Goal: Information Seeking & Learning: Find specific fact

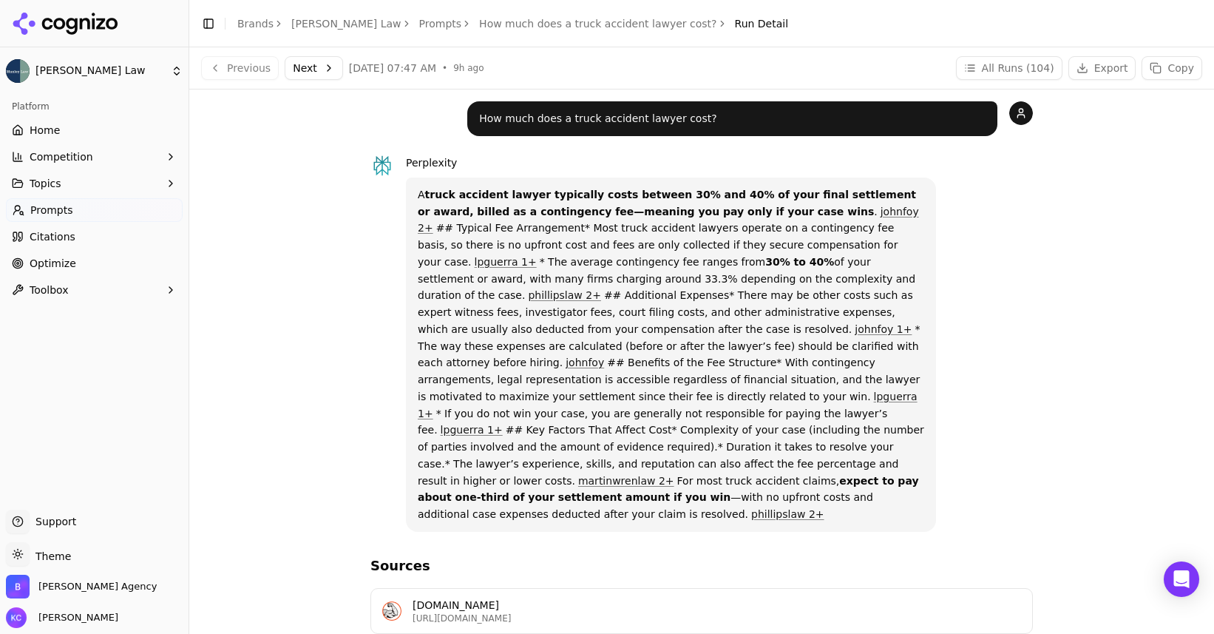
click at [537, 256] on link "lpguerra 1+" at bounding box center [506, 262] width 62 height 12
click at [304, 67] on button "Next" at bounding box center [314, 68] width 58 height 24
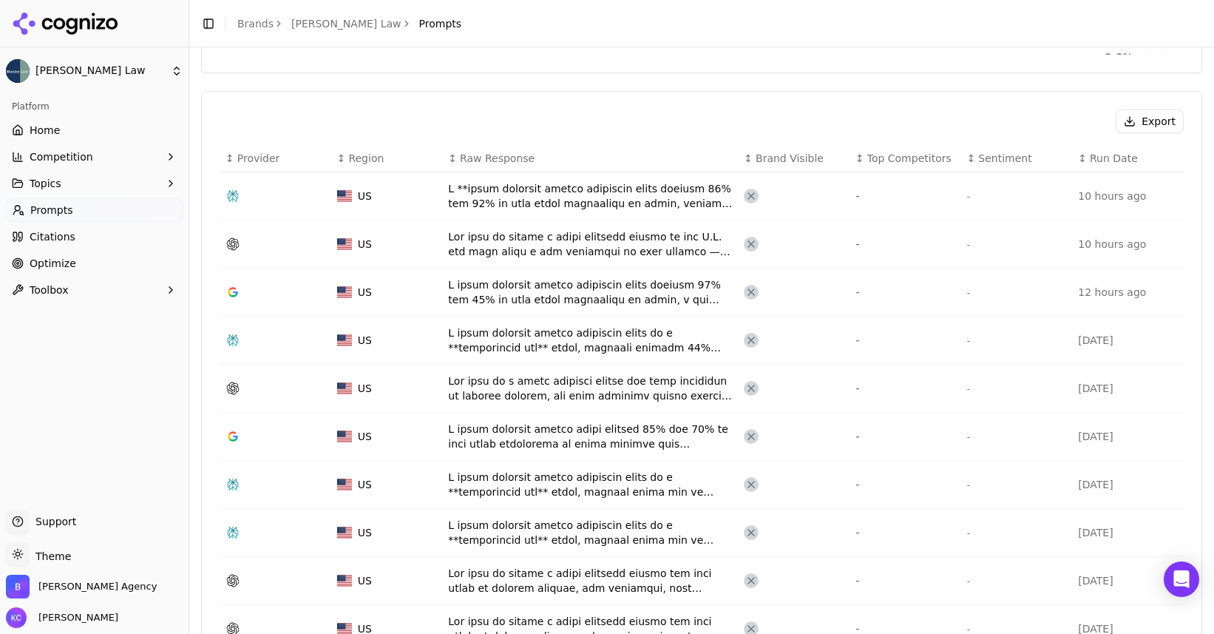
scroll to position [493, 0]
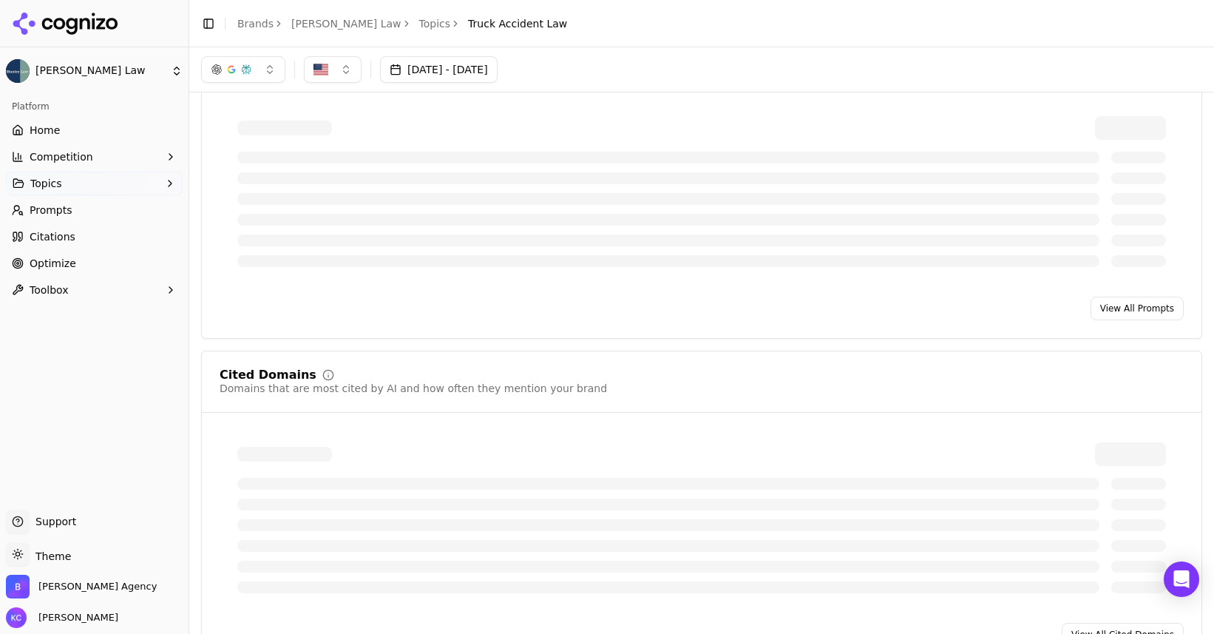
scroll to position [555, 0]
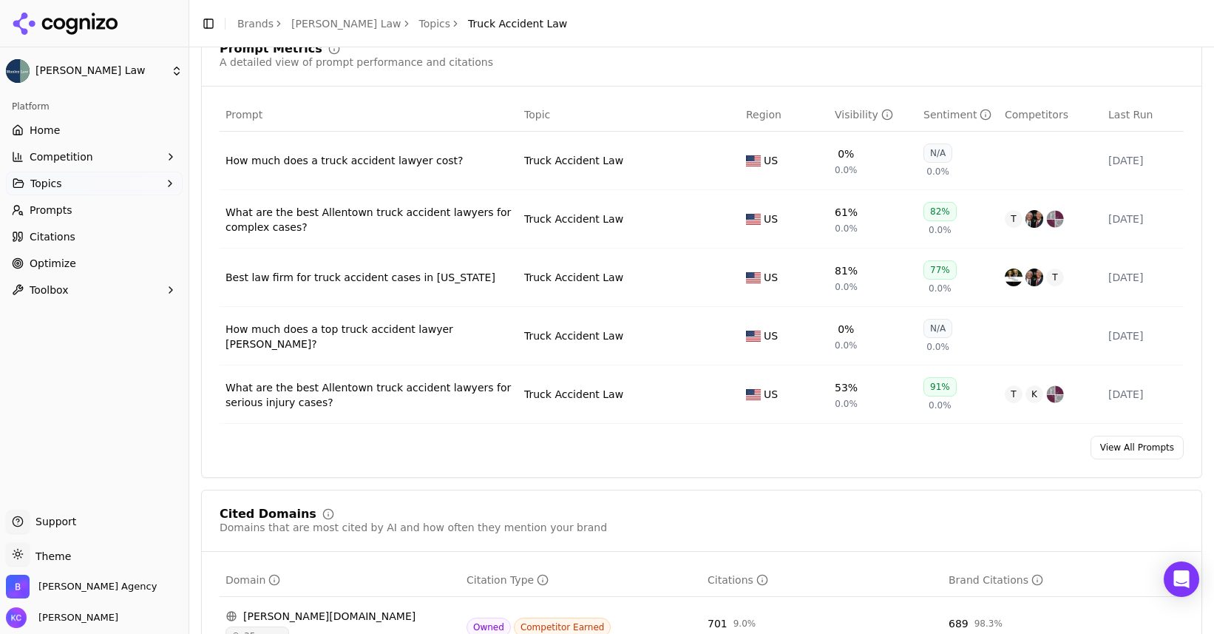
click at [409, 335] on div "How much does a top truck accident lawyer [PERSON_NAME]?" at bounding box center [368, 337] width 287 height 30
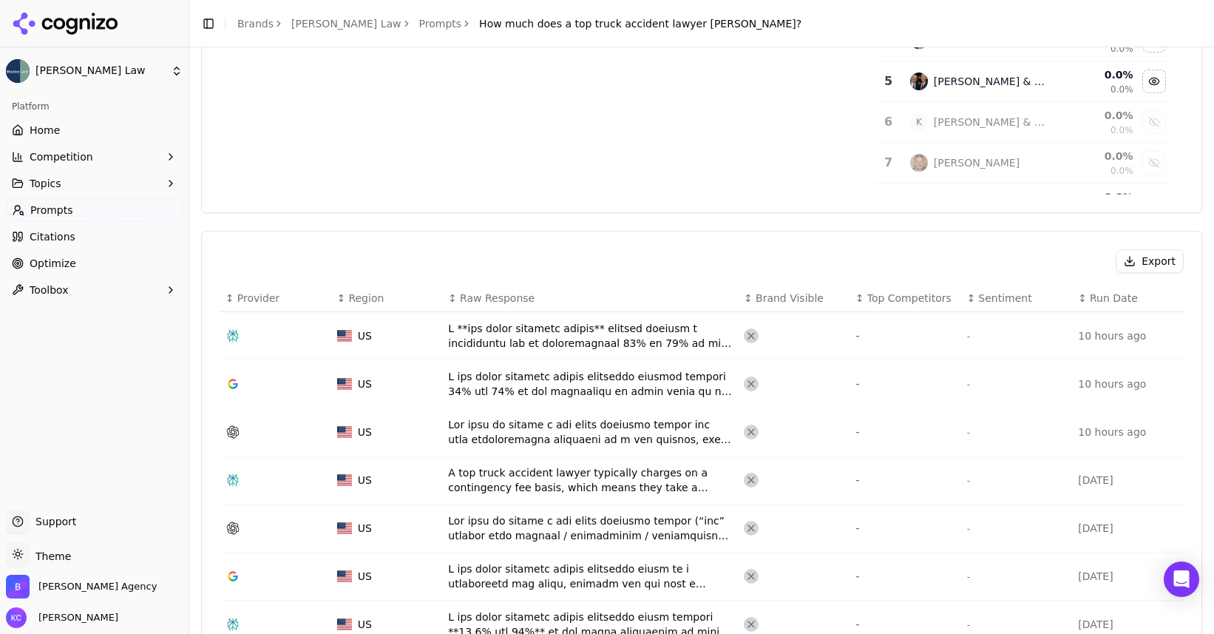
scroll to position [374, 0]
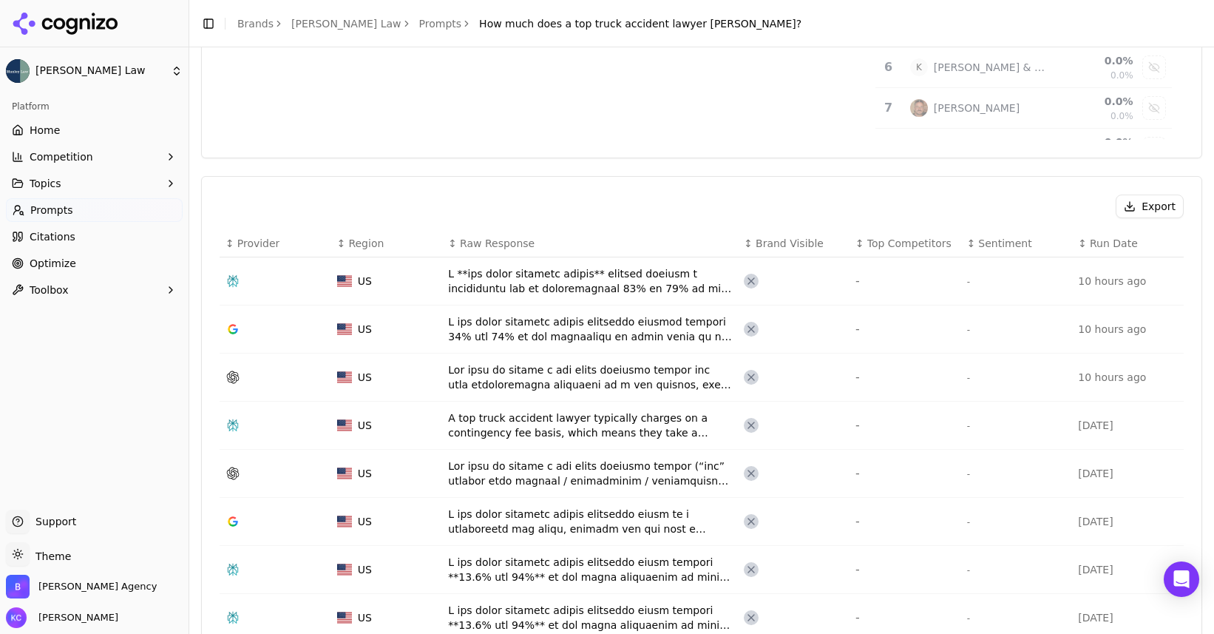
click at [511, 323] on div "Data table" at bounding box center [590, 329] width 284 height 30
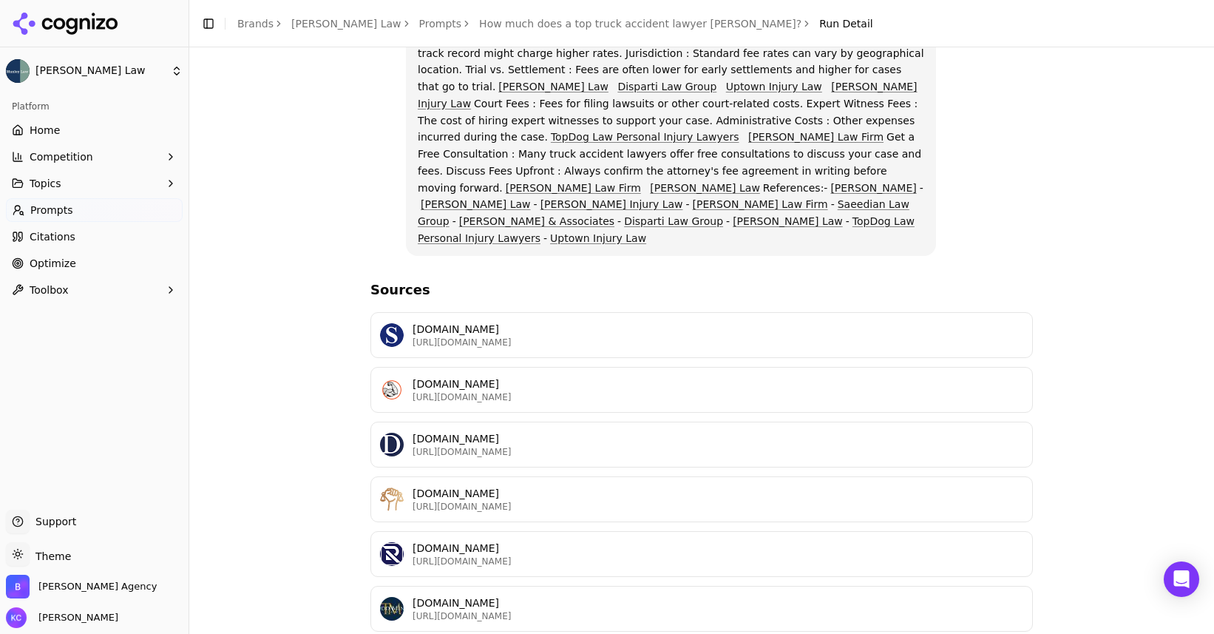
scroll to position [363, 0]
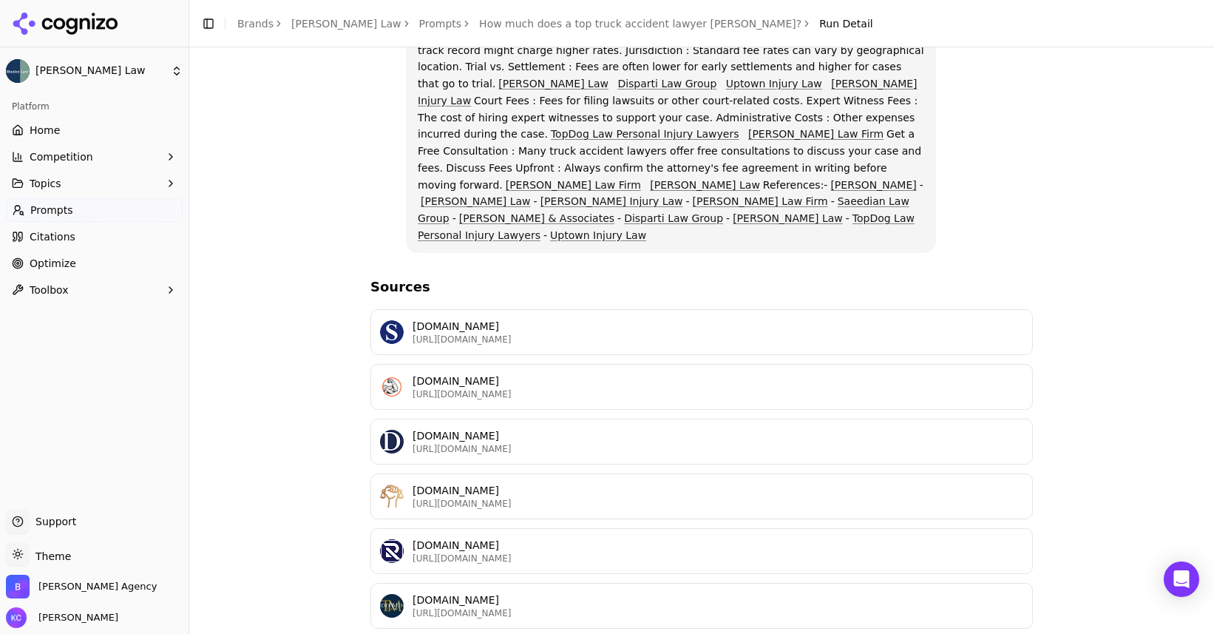
click at [523, 388] on p "[URL][DOMAIN_NAME]" at bounding box center [718, 394] width 611 height 12
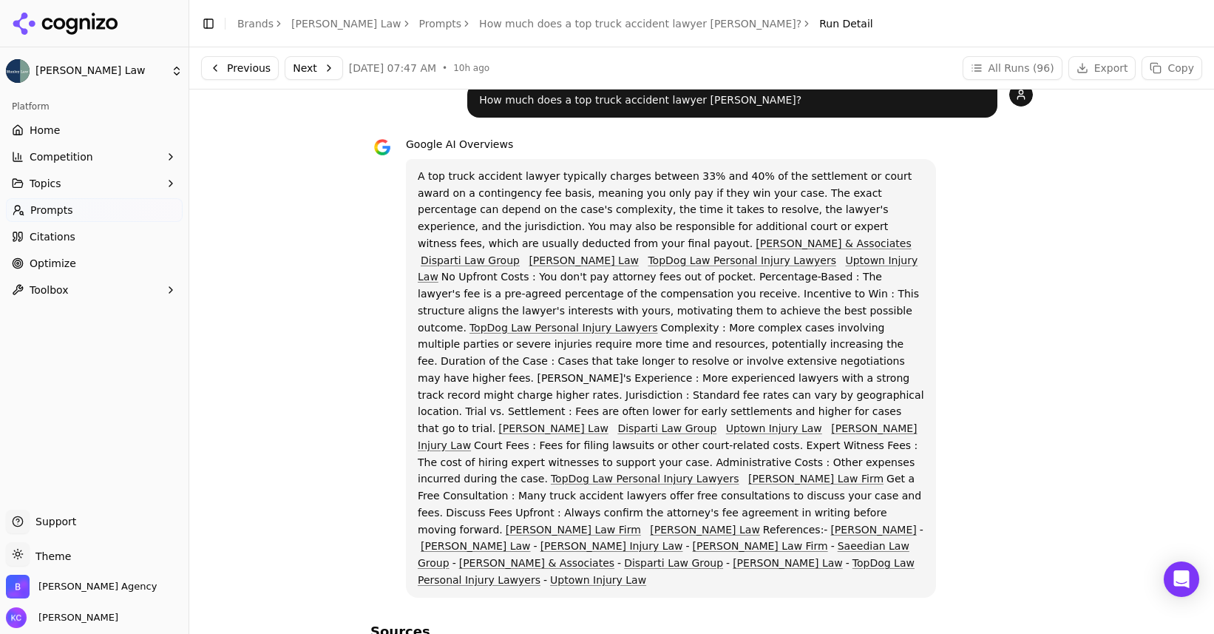
scroll to position [0, 0]
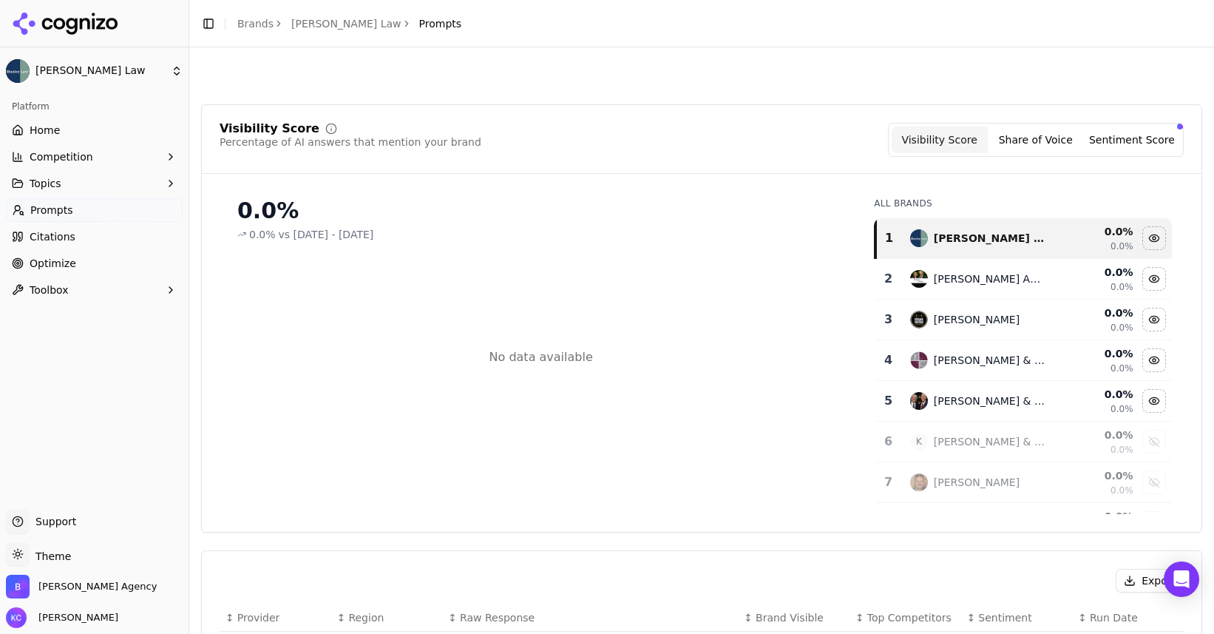
scroll to position [419, 0]
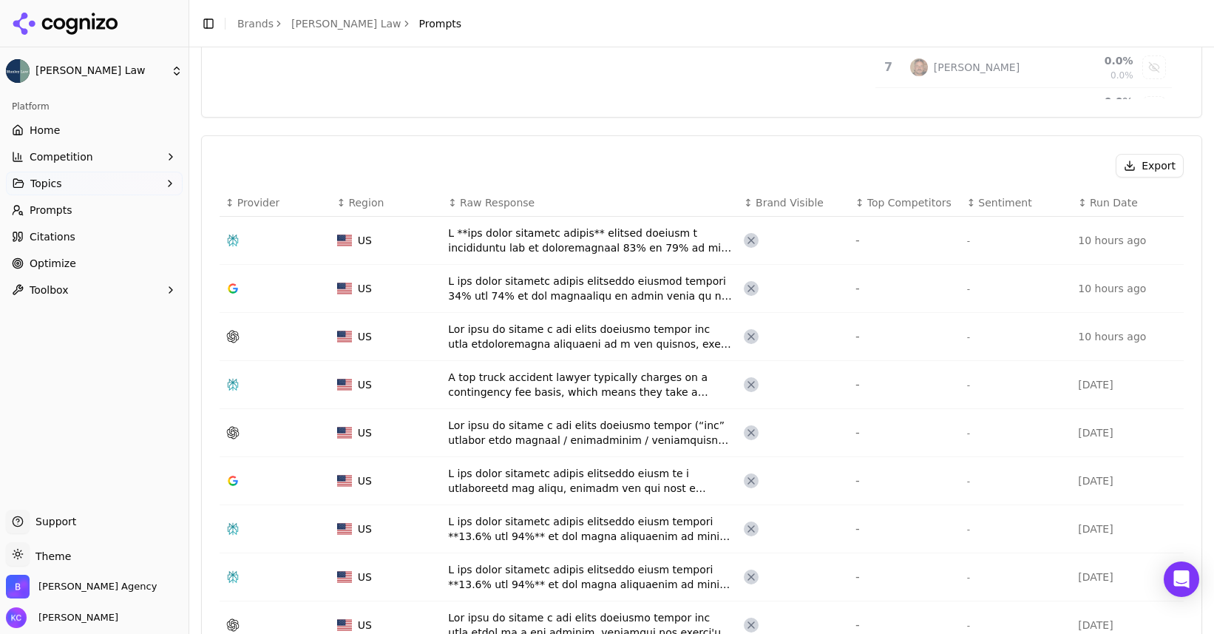
scroll to position [551, 0]
